Goal: Information Seeking & Learning: Learn about a topic

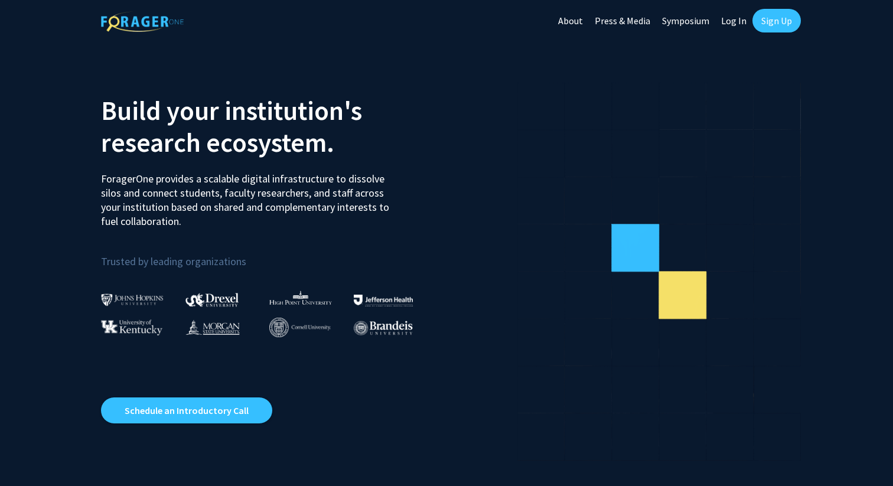
click at [735, 16] on link "Log In" at bounding box center [733, 20] width 37 height 41
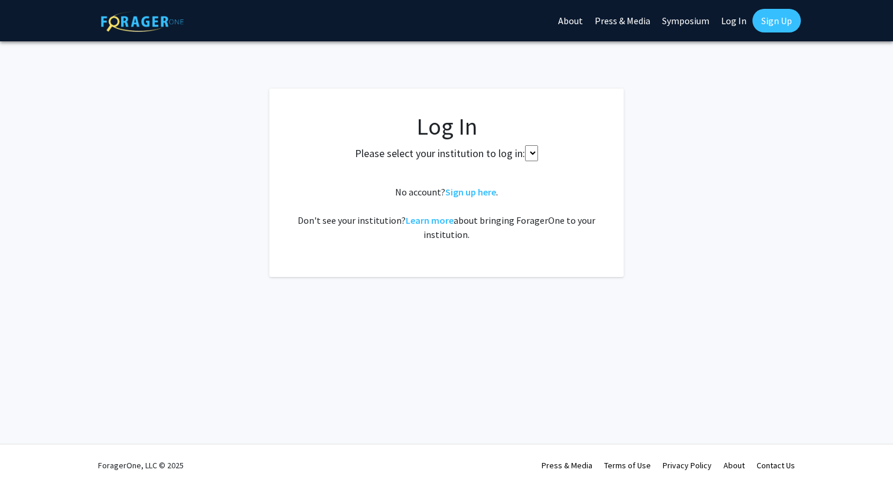
select select
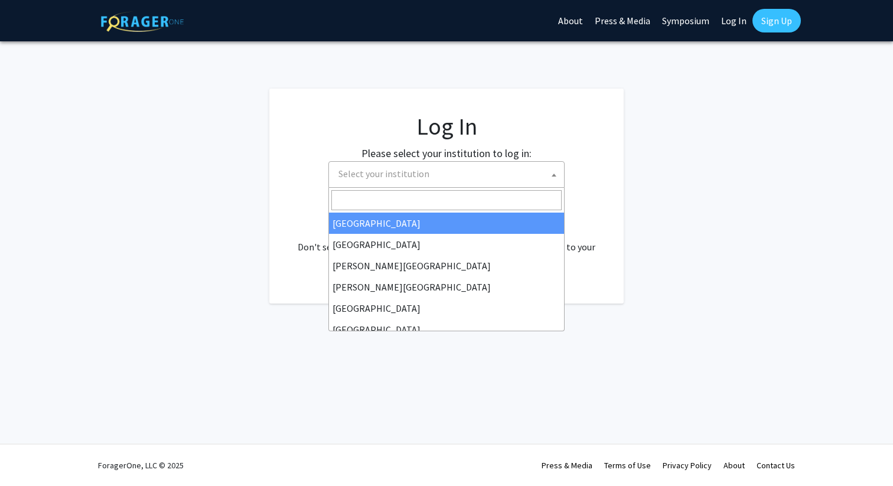
click at [439, 179] on span "Select your institution" at bounding box center [449, 174] width 230 height 24
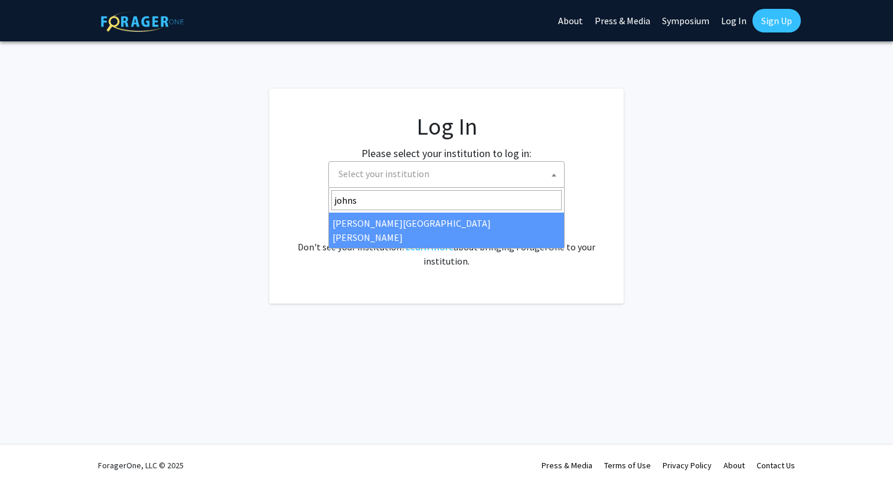
type input "johns"
select select "1"
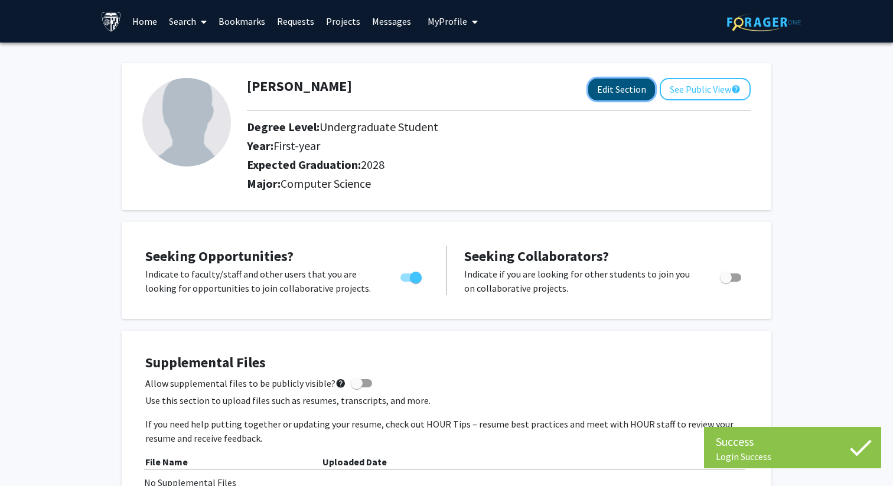
click at [636, 94] on button "Edit Section" at bounding box center [621, 90] width 67 height 22
select select "first-year"
select select "2028"
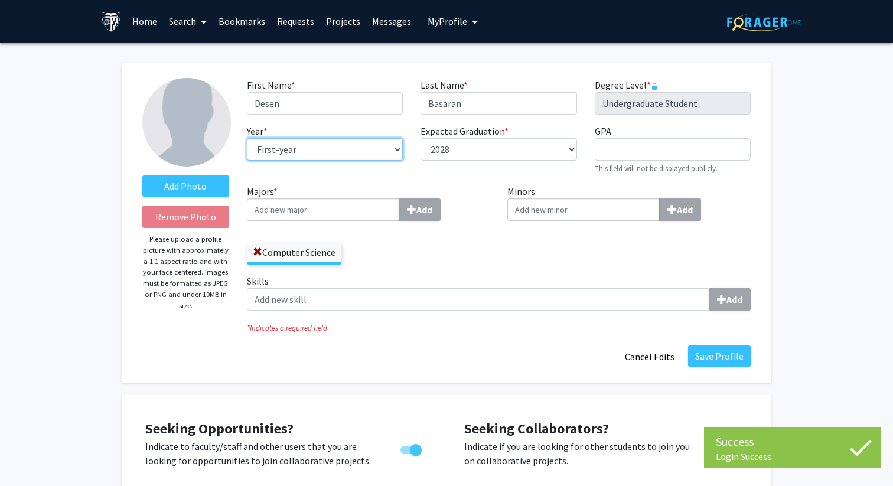
click at [374, 148] on select "--- First-year Sophomore Junior Senior Postbaccalaureate Certificate" at bounding box center [325, 149] width 156 height 22
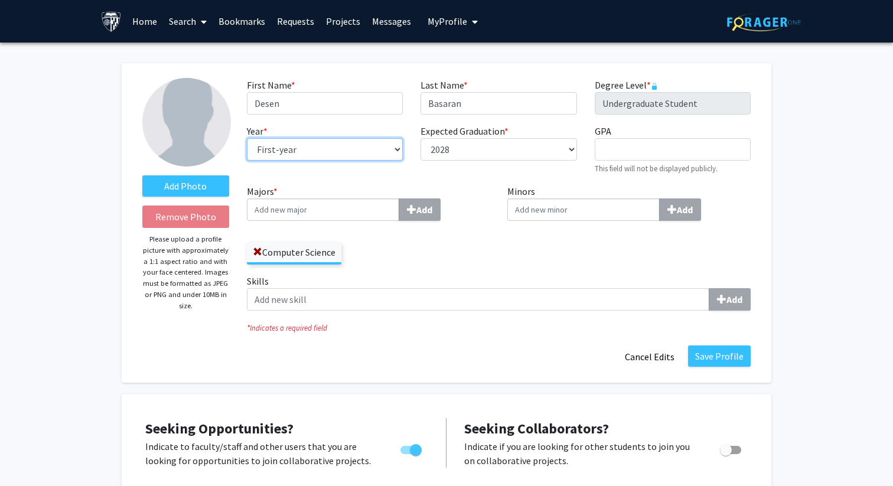
select select "sophomore"
click at [247, 138] on select "--- First-year Sophomore Junior Senior Postbaccalaureate Certificate" at bounding box center [325, 149] width 156 height 22
click at [737, 358] on button "Save Profile" at bounding box center [719, 355] width 63 height 21
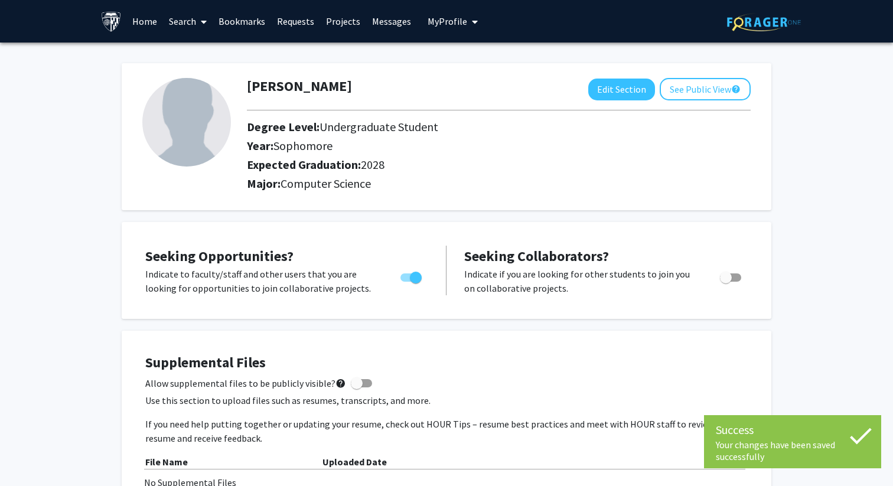
click at [143, 21] on link "Home" at bounding box center [144, 21] width 37 height 41
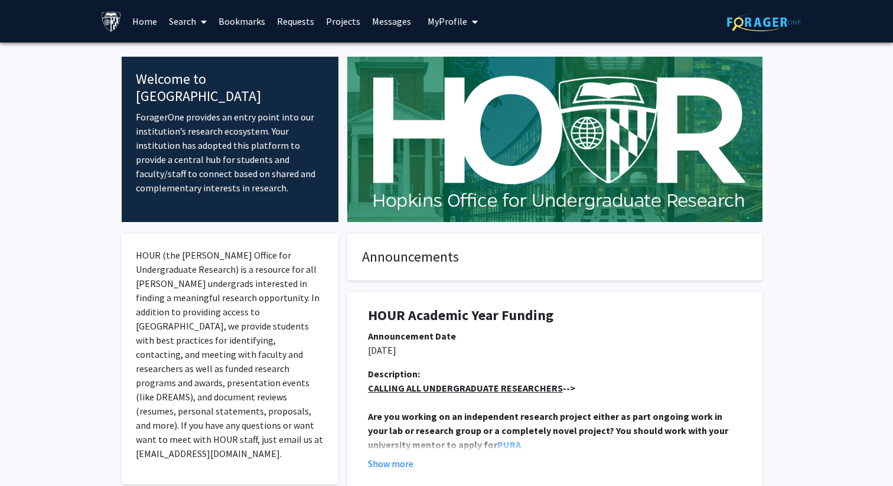
click at [218, 19] on link "Bookmarks" at bounding box center [242, 21] width 58 height 41
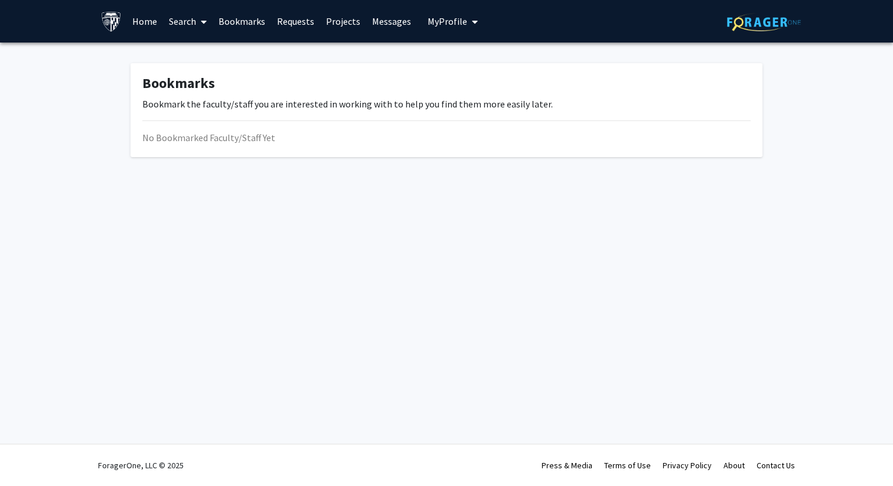
click at [196, 19] on span at bounding box center [201, 21] width 11 height 41
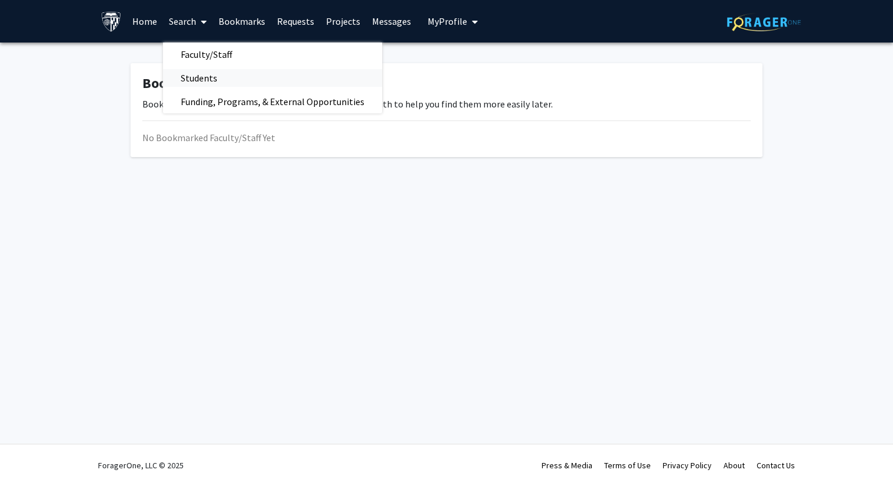
click at [202, 79] on span "Students" at bounding box center [199, 78] width 72 height 24
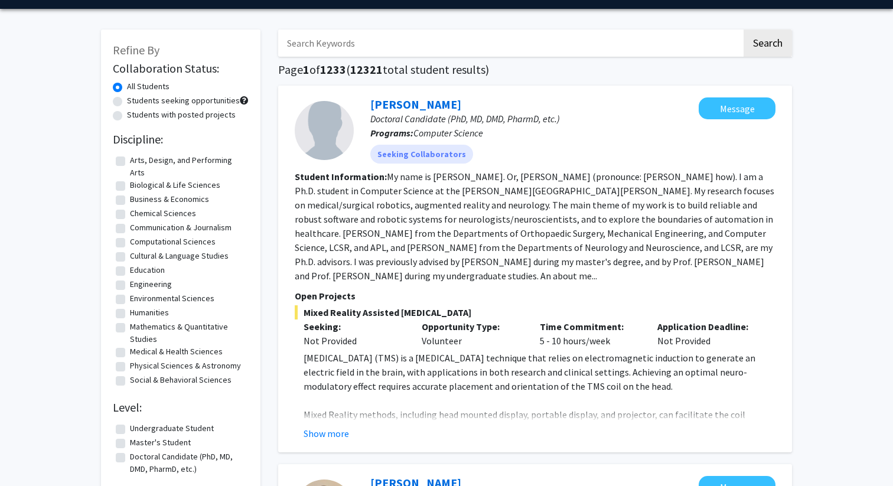
scroll to position [35, 0]
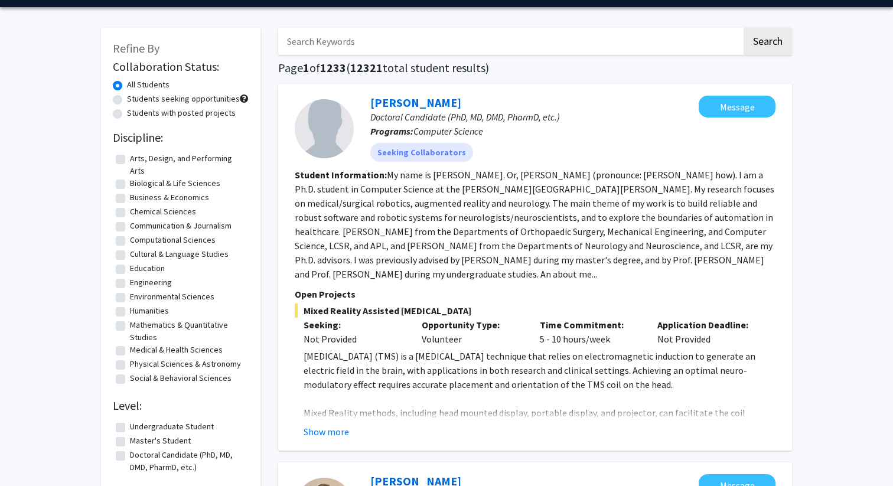
click at [130, 426] on label "Undergraduate Student" at bounding box center [172, 426] width 84 height 12
click at [130, 426] on input "Undergraduate Student" at bounding box center [134, 424] width 8 height 8
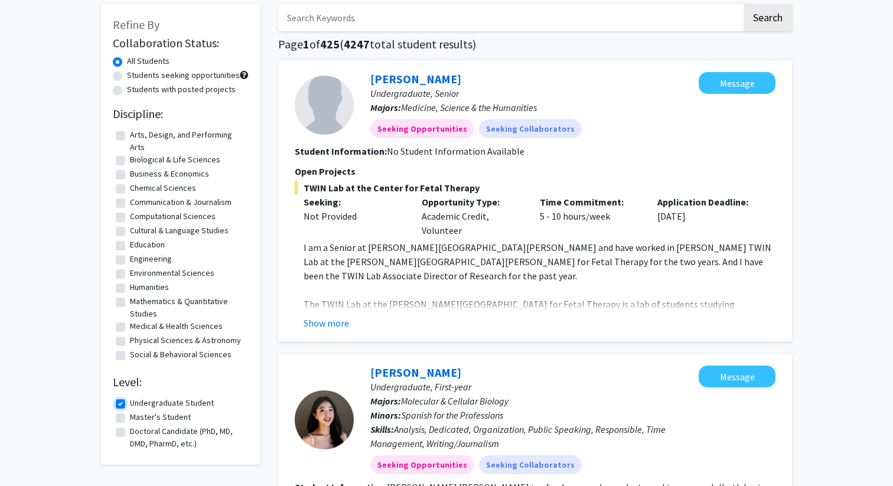
scroll to position [71, 0]
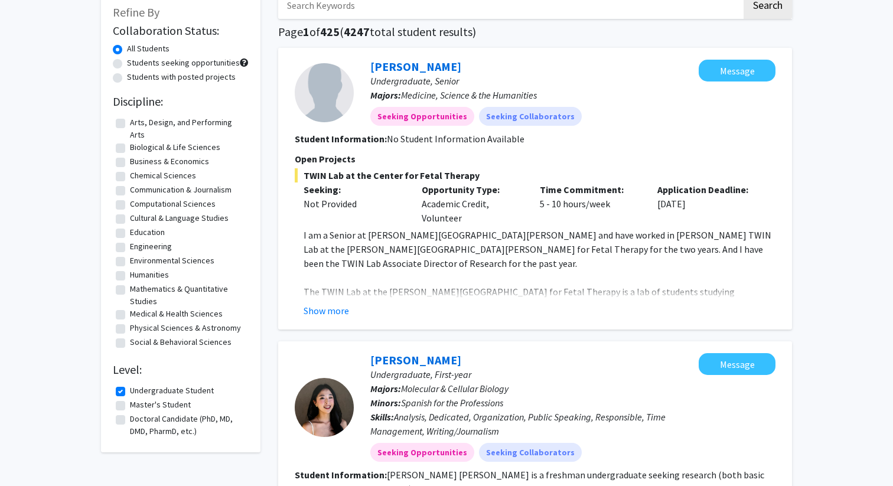
click at [130, 387] on label "Undergraduate Student" at bounding box center [172, 390] width 84 height 12
click at [130, 387] on input "Undergraduate Student" at bounding box center [134, 388] width 8 height 8
checkbox input "false"
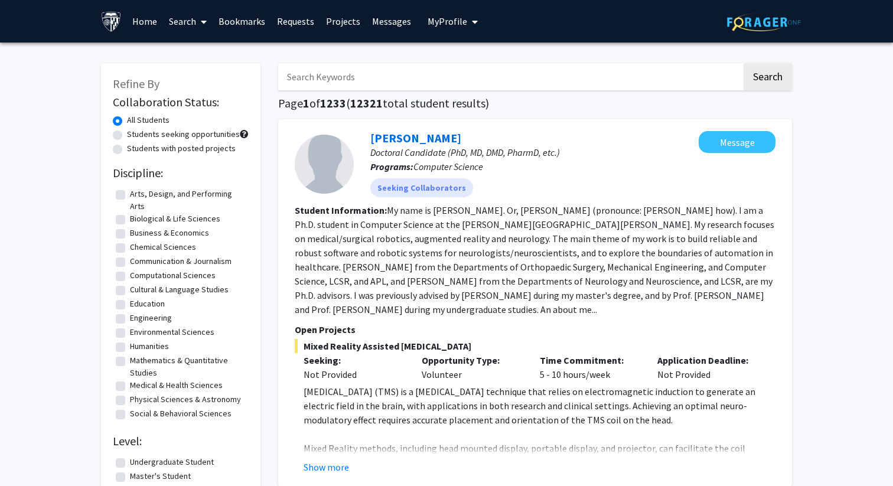
click at [184, 23] on link "Search" at bounding box center [188, 21] width 50 height 41
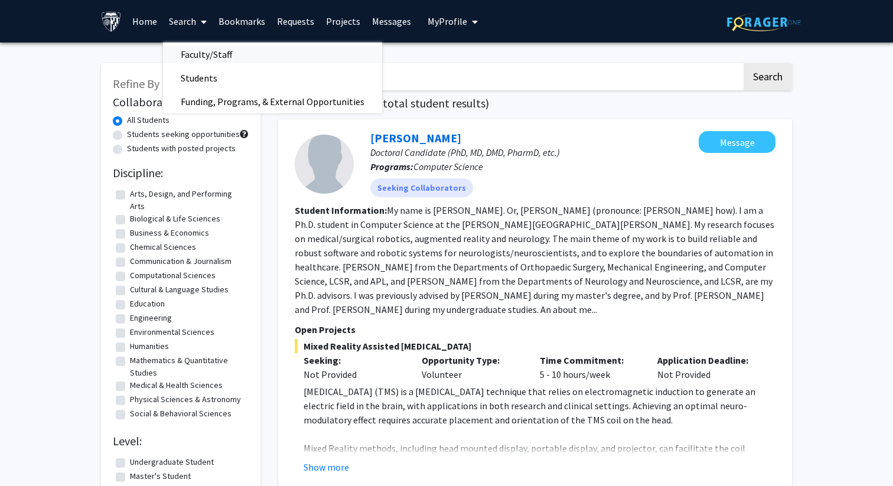
click at [191, 52] on span "Faculty/Staff" at bounding box center [206, 55] width 87 height 24
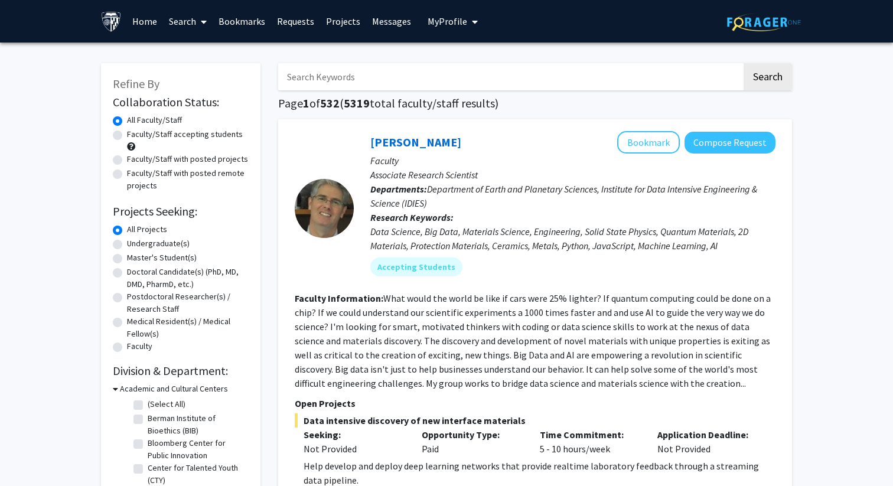
click at [127, 135] on label "Faculty/Staff accepting students" at bounding box center [185, 134] width 116 height 12
click at [127, 135] on input "Faculty/Staff accepting students" at bounding box center [131, 132] width 8 height 8
radio input "true"
click at [127, 244] on label "Undergraduate(s)" at bounding box center [158, 243] width 63 height 12
click at [127, 244] on input "Undergraduate(s)" at bounding box center [131, 241] width 8 height 8
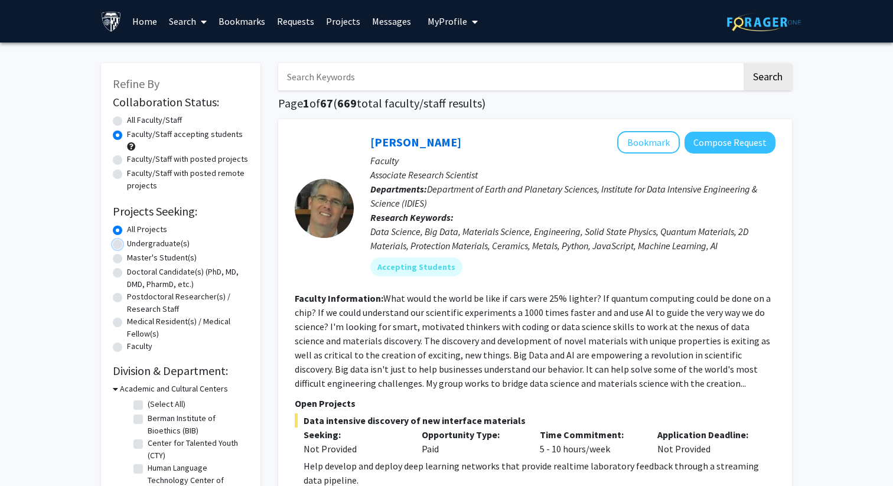
radio input "true"
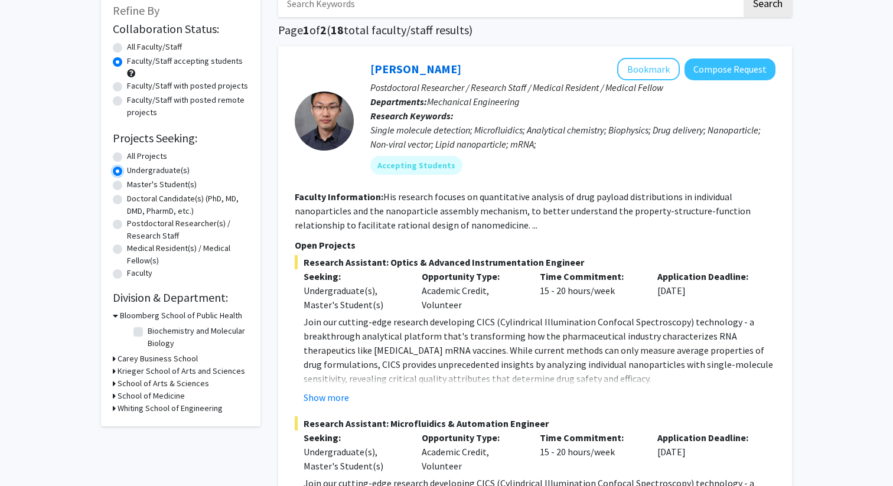
scroll to position [76, 0]
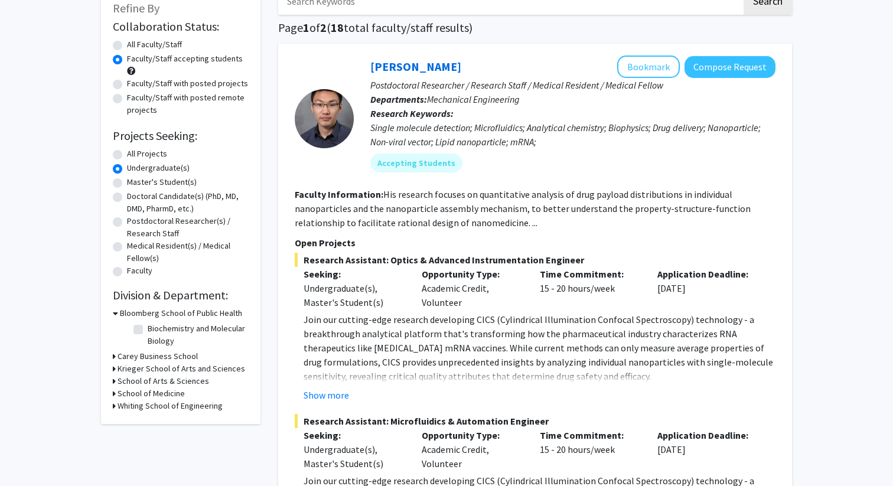
click at [147, 406] on h3 "Whiting School of Engineering" at bounding box center [169, 406] width 105 height 12
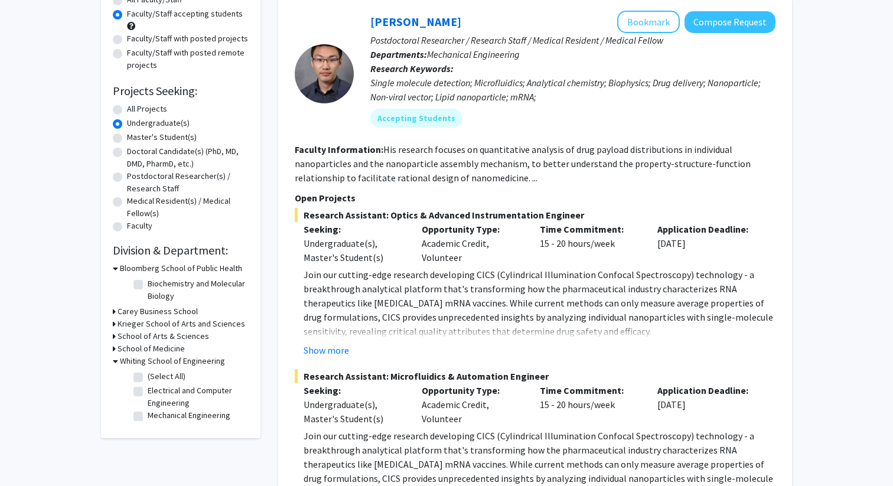
scroll to position [0, 0]
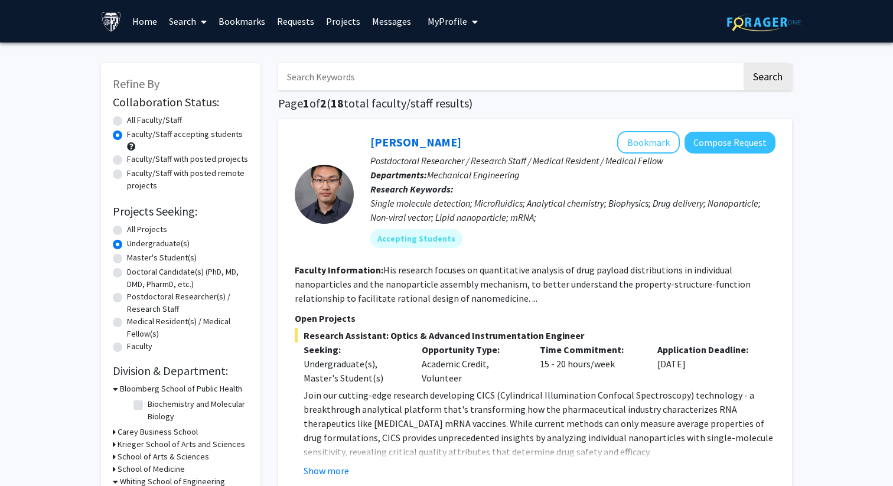
click at [329, 87] on input "Search Keywords" at bounding box center [509, 76] width 463 height 27
type input "computer science"
click at [743, 63] on button "Search" at bounding box center [767, 76] width 48 height 27
radio input "true"
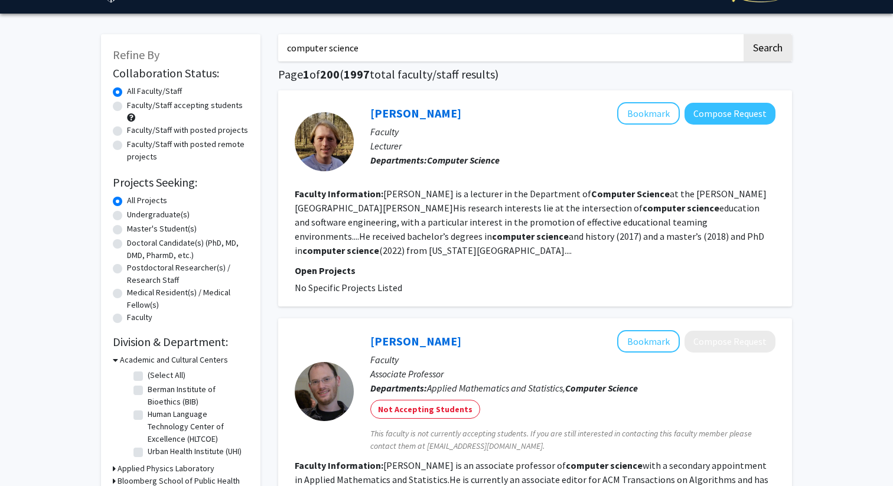
scroll to position [28, 0]
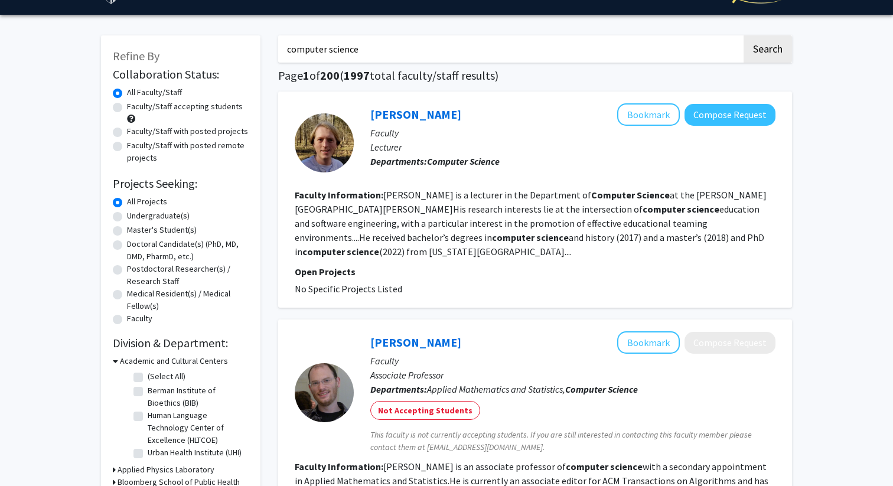
click at [117, 113] on div "Faculty/Staff accepting students" at bounding box center [181, 112] width 136 height 25
click at [127, 109] on label "Faculty/Staff accepting students" at bounding box center [185, 106] width 116 height 12
click at [127, 108] on input "Faculty/Staff accepting students" at bounding box center [131, 104] width 8 height 8
radio input "true"
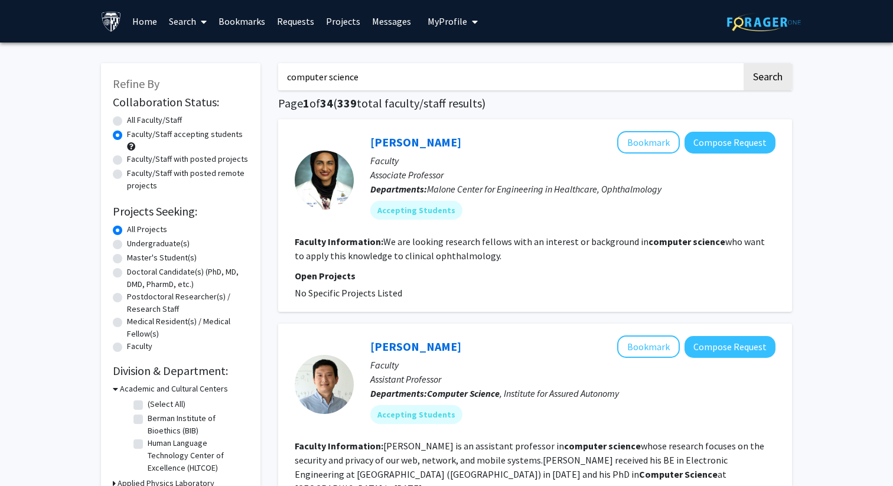
click at [127, 244] on label "Undergraduate(s)" at bounding box center [158, 243] width 63 height 12
click at [127, 244] on input "Undergraduate(s)" at bounding box center [131, 241] width 8 height 8
radio input "true"
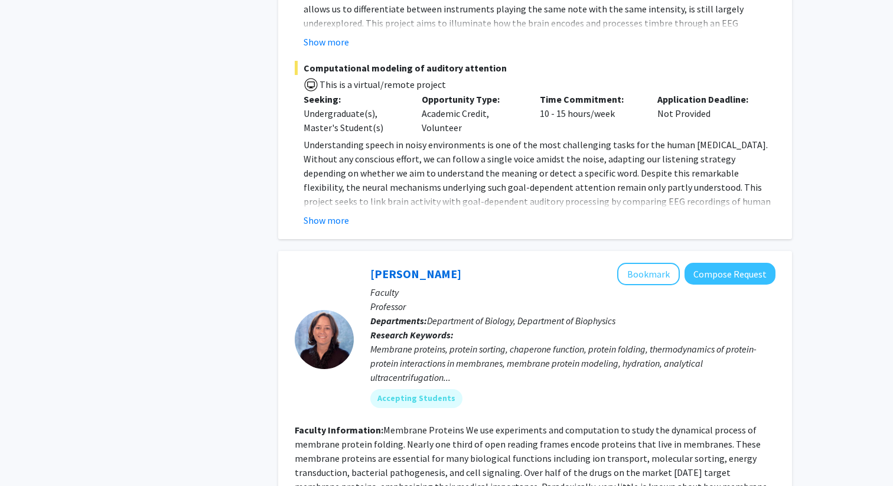
scroll to position [1380, 0]
